Goal: Information Seeking & Learning: Find specific fact

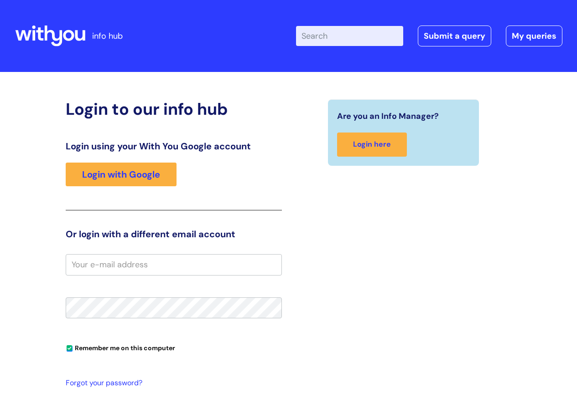
click at [348, 38] on input "Enter your search term here..." at bounding box center [349, 36] width 107 height 20
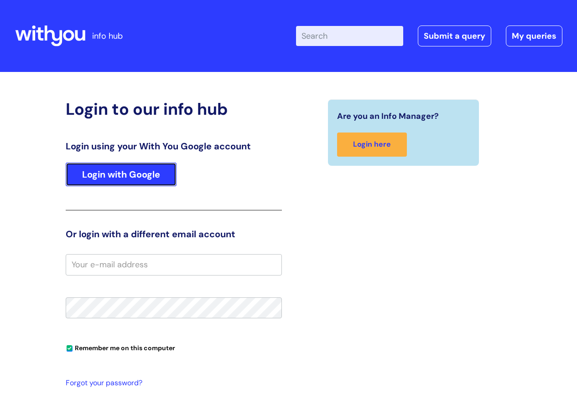
click at [138, 179] on link "Login with Google" at bounding box center [121, 175] width 111 height 24
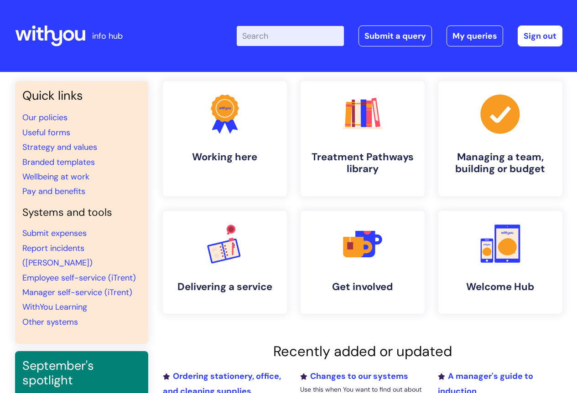
click at [287, 31] on input "Enter your search term here..." at bounding box center [290, 36] width 107 height 20
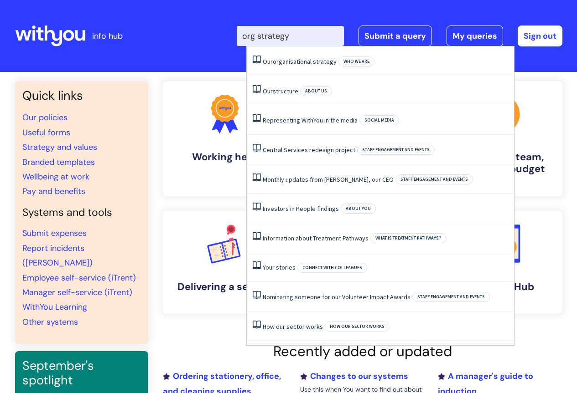
type input "org strategy"
click button "Search" at bounding box center [0, 0] width 0 height 0
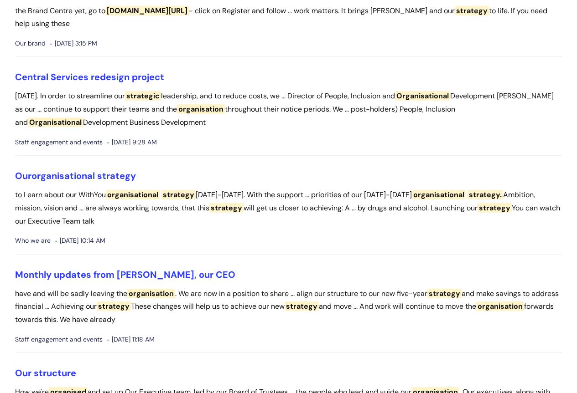
scroll to position [182, 0]
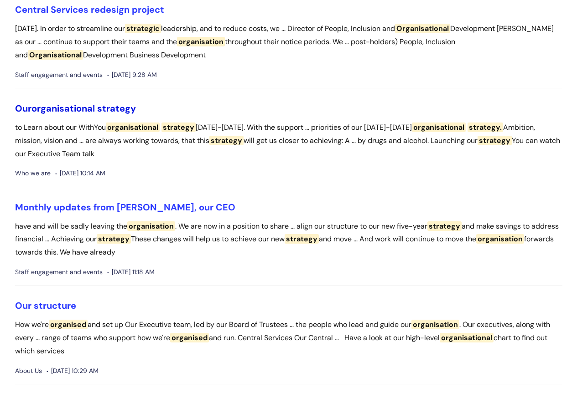
click at [85, 113] on span "organisational" at bounding box center [62, 109] width 63 height 12
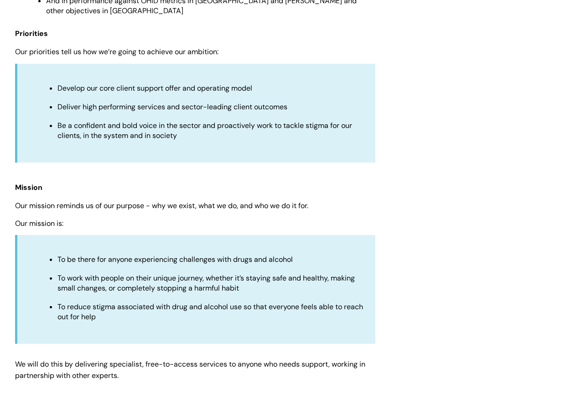
scroll to position [729, 0]
